Goal: Task Accomplishment & Management: Manage account settings

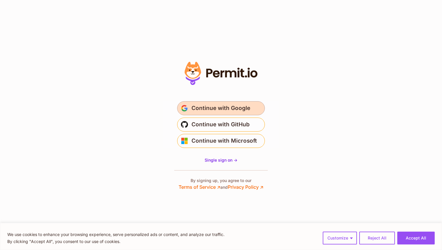
click at [231, 109] on span "Continue with Google" at bounding box center [220, 108] width 59 height 9
